Goal: Navigation & Orientation: Find specific page/section

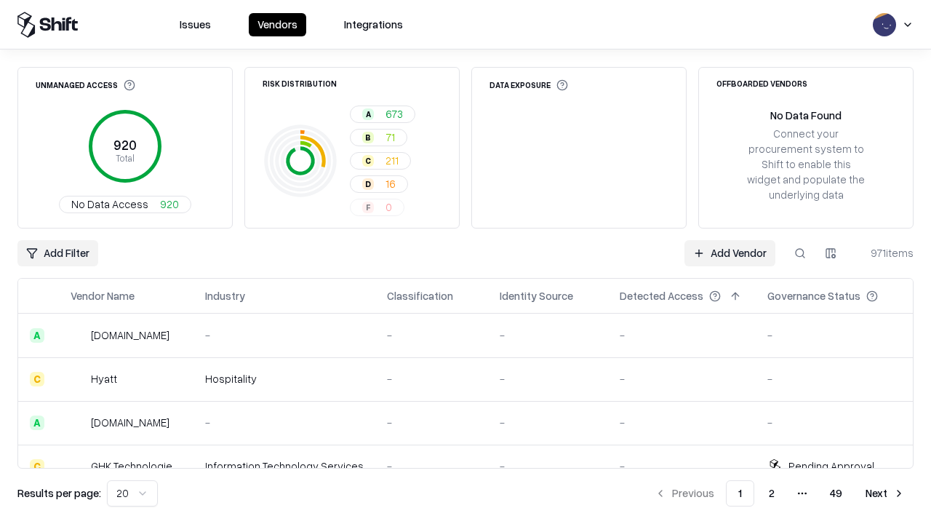
click at [132, 493] on html "Issues Vendors Integrations Unmanaged Access 920 Total No Data Access 920 Risk …" at bounding box center [465, 262] width 931 height 524
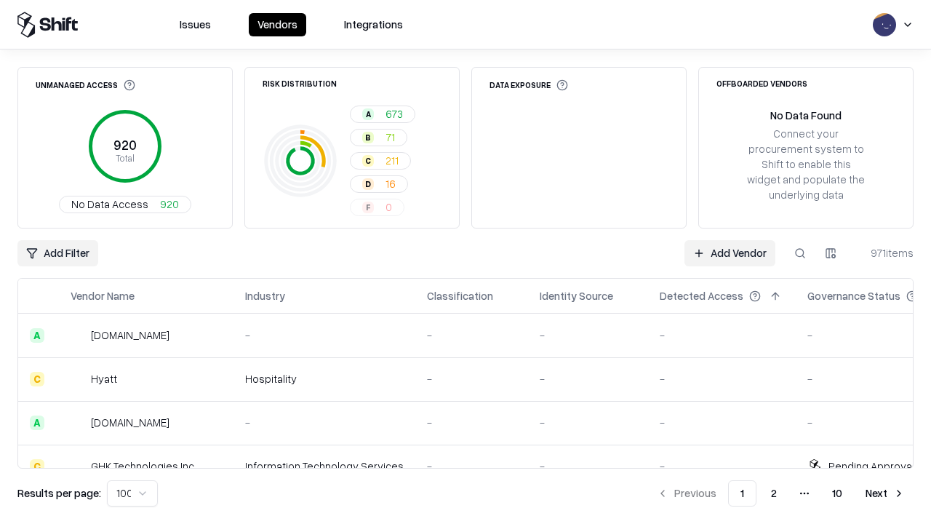
click at [886, 493] on button "Next" at bounding box center [885, 493] width 57 height 26
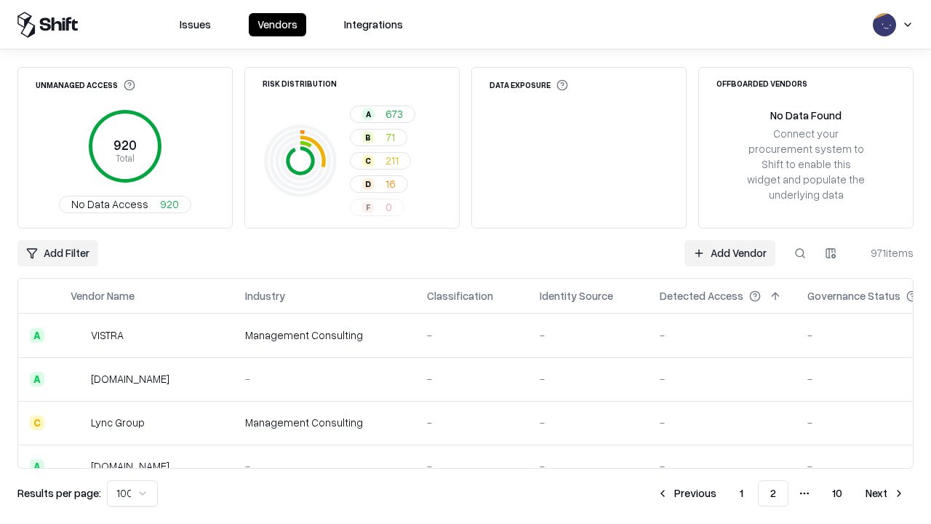
click at [886, 493] on button "Next" at bounding box center [885, 493] width 57 height 26
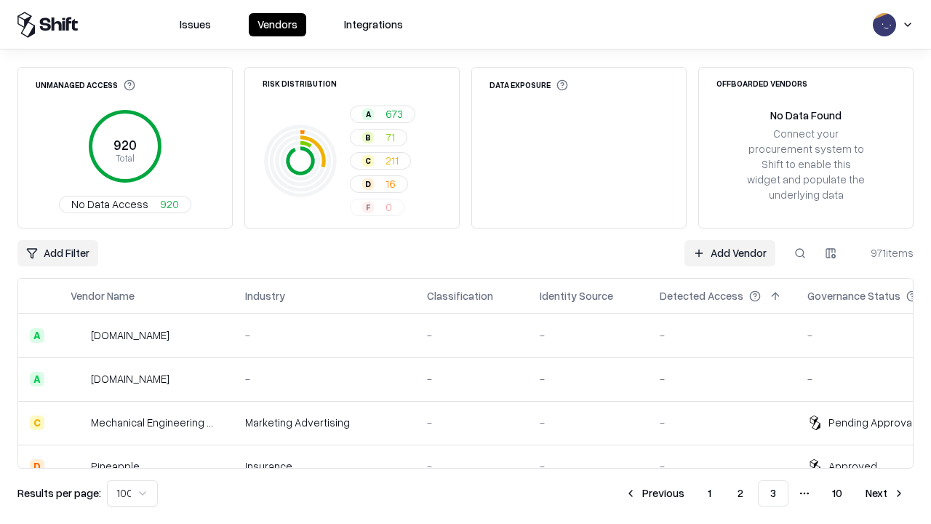
click at [886, 493] on button "Next" at bounding box center [885, 493] width 57 height 26
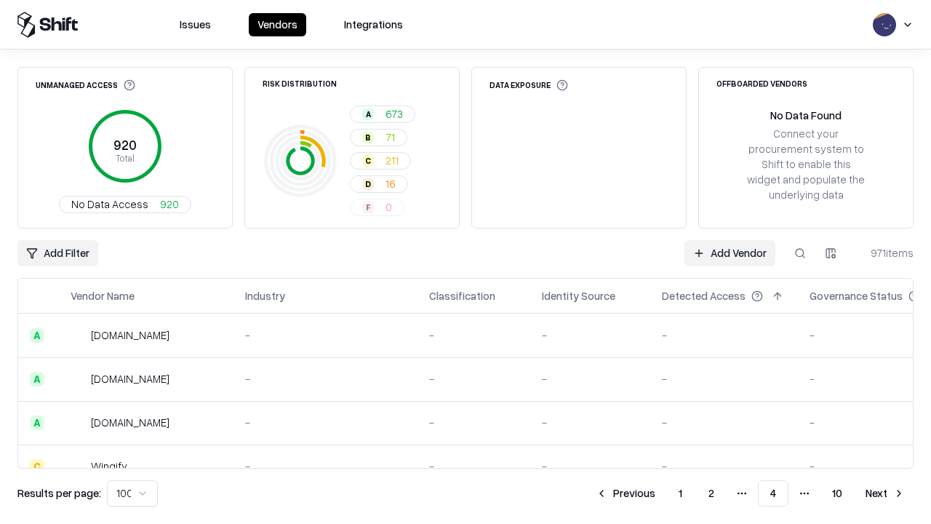
click at [886, 493] on button "Next" at bounding box center [885, 493] width 57 height 26
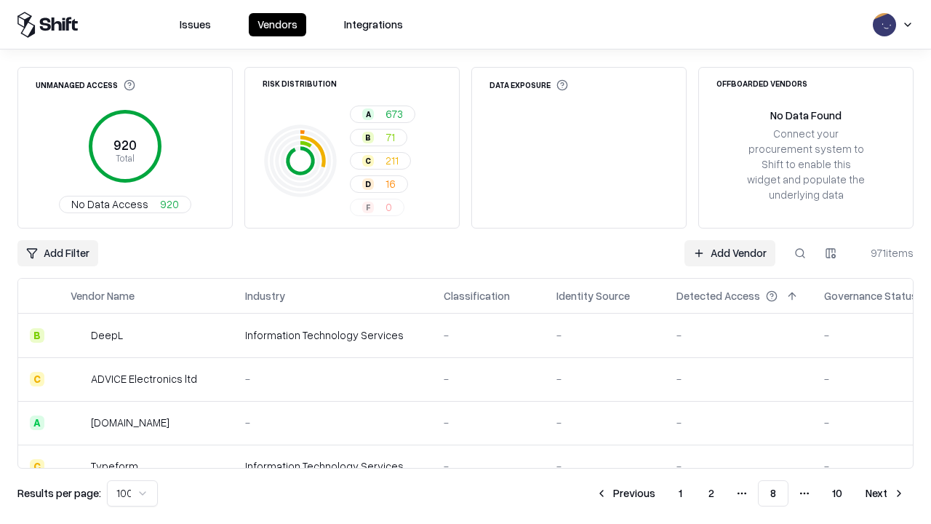
click at [886, 493] on button "Next" at bounding box center [885, 493] width 57 height 26
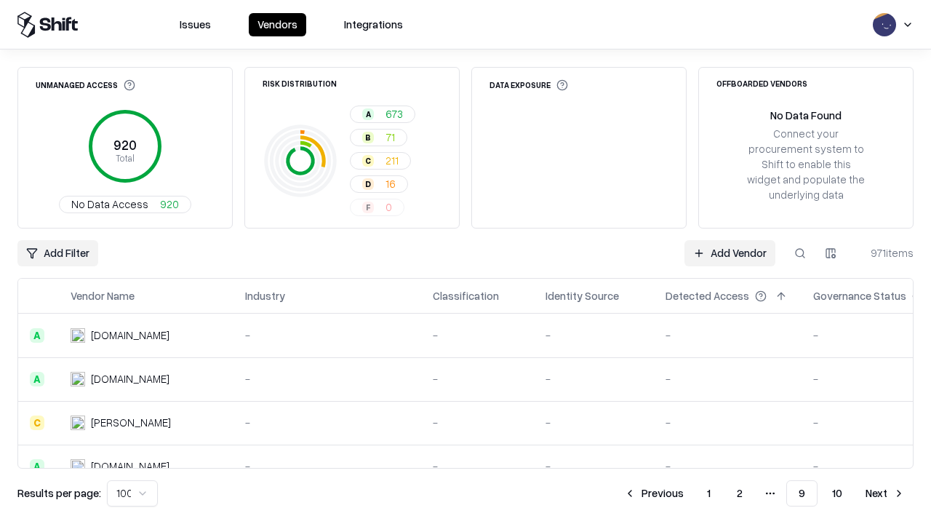
click at [886, 493] on button "Next" at bounding box center [885, 493] width 57 height 26
click at [687, 493] on button "Previous" at bounding box center [686, 493] width 77 height 26
click at [654, 493] on button "Previous" at bounding box center [654, 493] width 77 height 26
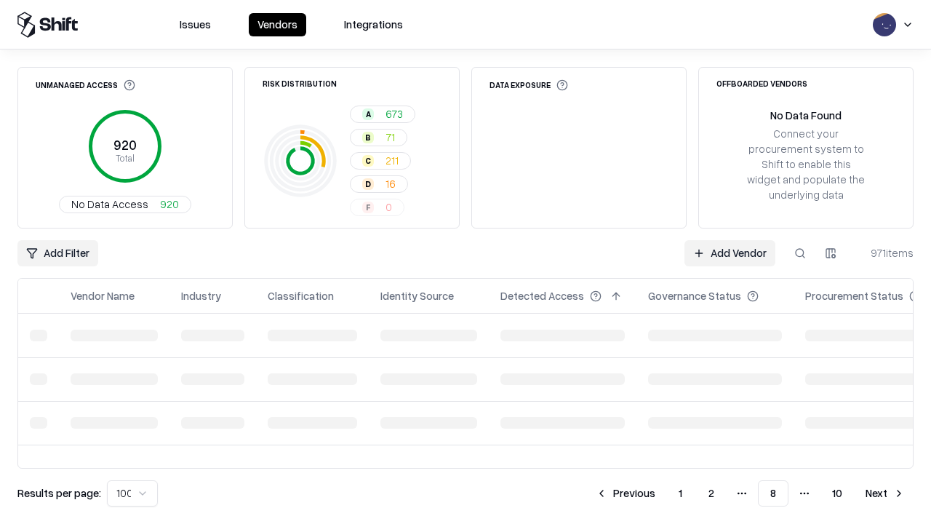
click at [626, 493] on button "Previous" at bounding box center [625, 493] width 77 height 26
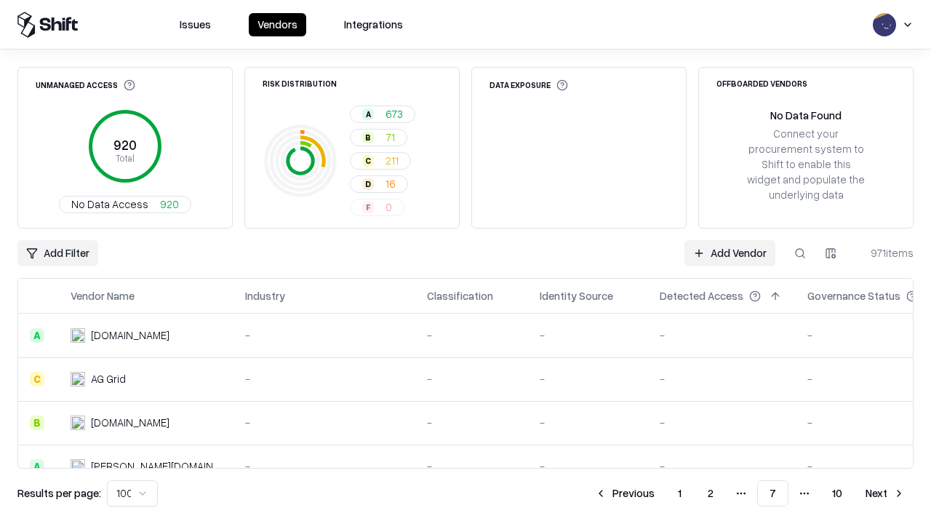
click at [625, 493] on button "Previous" at bounding box center [624, 493] width 77 height 26
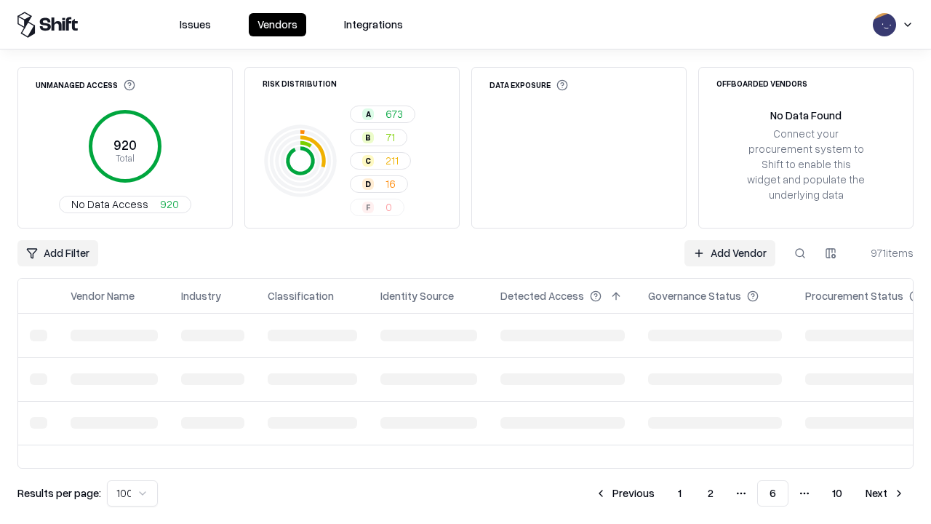
click at [625, 493] on button "Previous" at bounding box center [624, 493] width 77 height 26
